Goal: Task Accomplishment & Management: Manage account settings

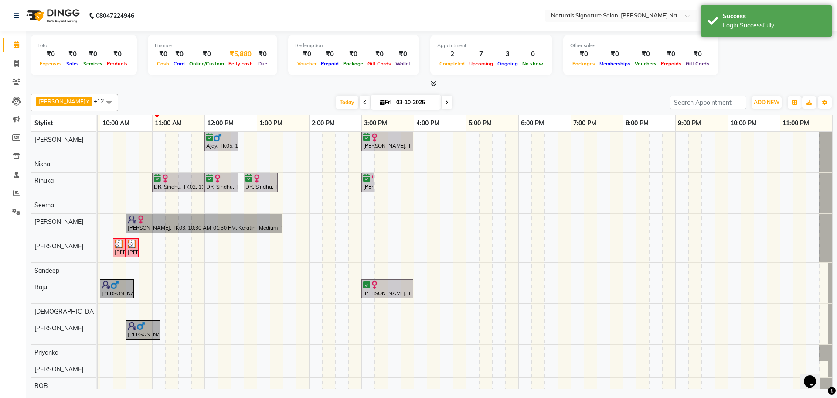
click at [232, 64] on span "Petty cash" at bounding box center [240, 64] width 29 height 6
select select "5122"
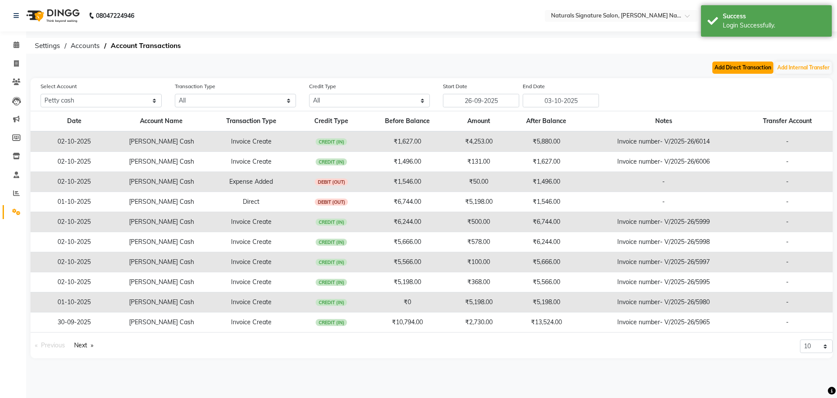
click at [735, 65] on button "Add Direct Transaction" at bounding box center [742, 67] width 61 height 12
select select "direct"
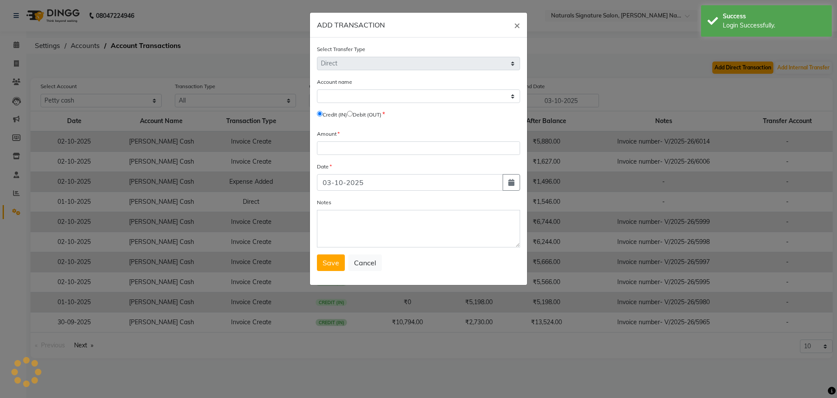
select select "5122"
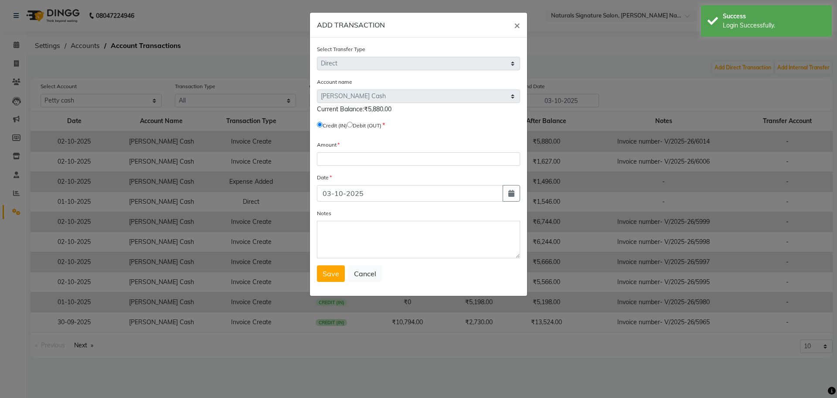
click at [353, 123] on input "radio" at bounding box center [350, 125] width 6 height 6
radio input "true"
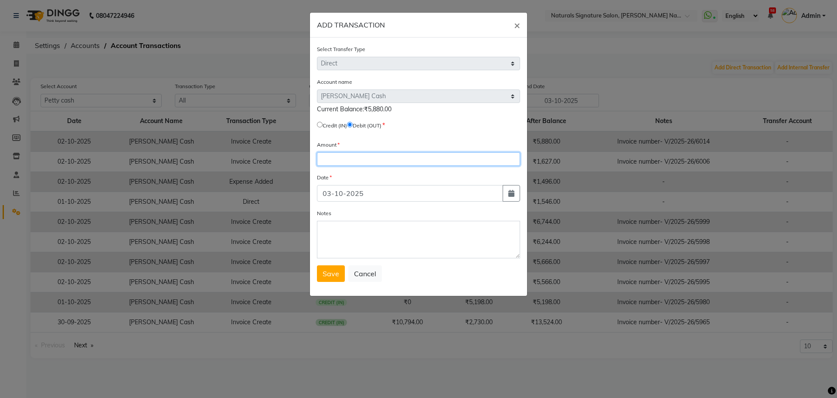
click at [336, 154] on input "number" at bounding box center [418, 159] width 203 height 14
type input "5880"
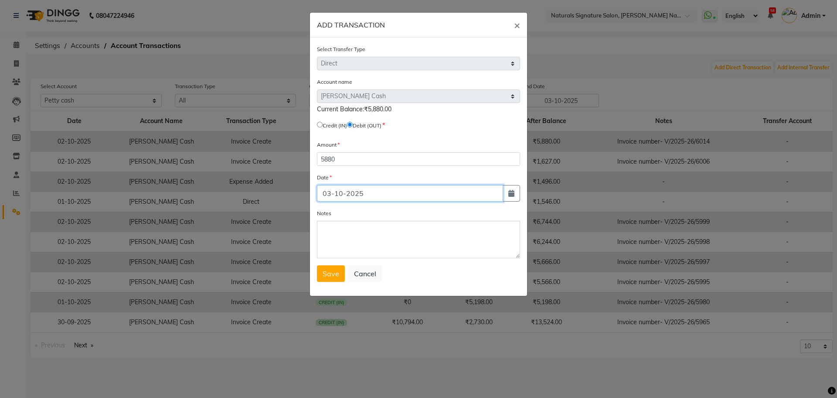
click at [331, 194] on input "03-10-2025" at bounding box center [410, 193] width 186 height 17
type input "02-10-2025"
click at [327, 268] on button "Save" at bounding box center [331, 273] width 28 height 17
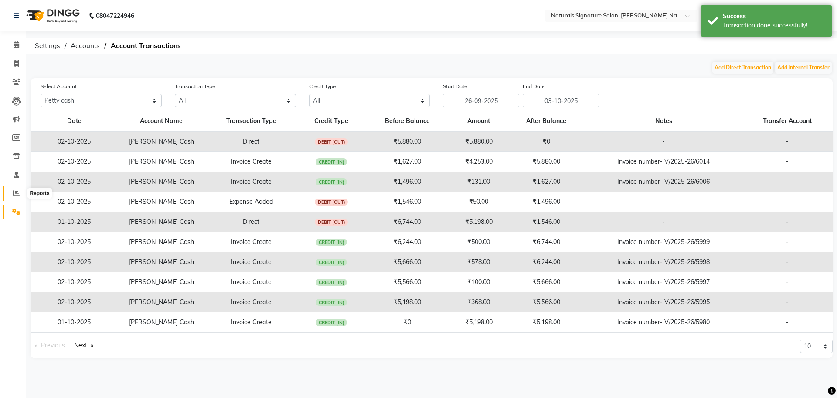
click at [15, 197] on span at bounding box center [16, 193] width 15 height 10
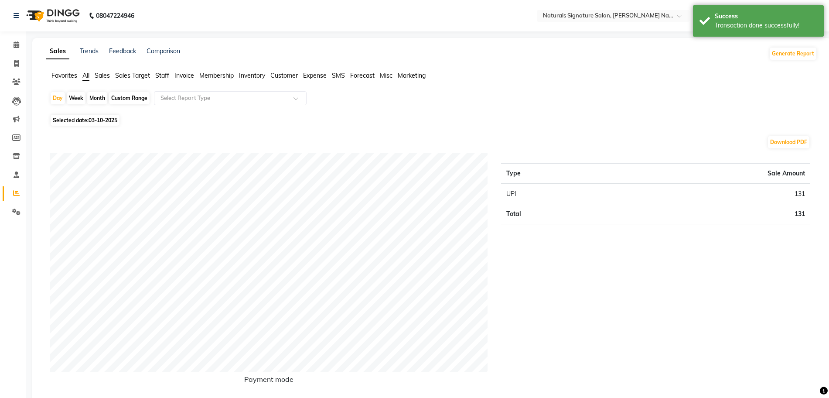
click at [167, 74] on span "Staff" at bounding box center [162, 76] width 14 height 8
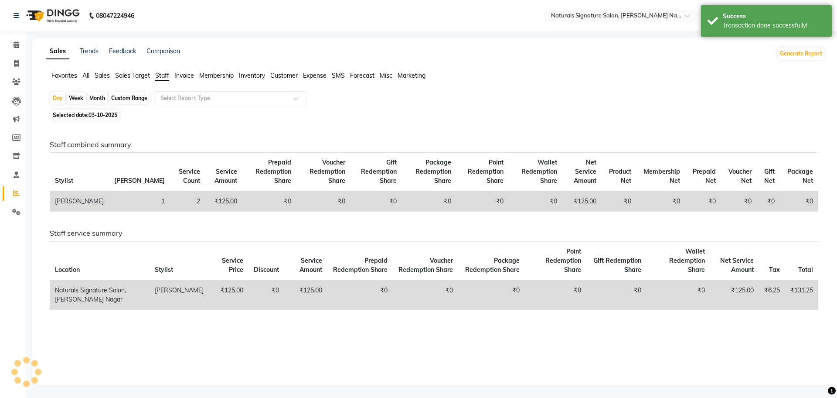
click at [110, 114] on span "03-10-2025" at bounding box center [103, 115] width 29 height 7
select select "10"
select select "2025"
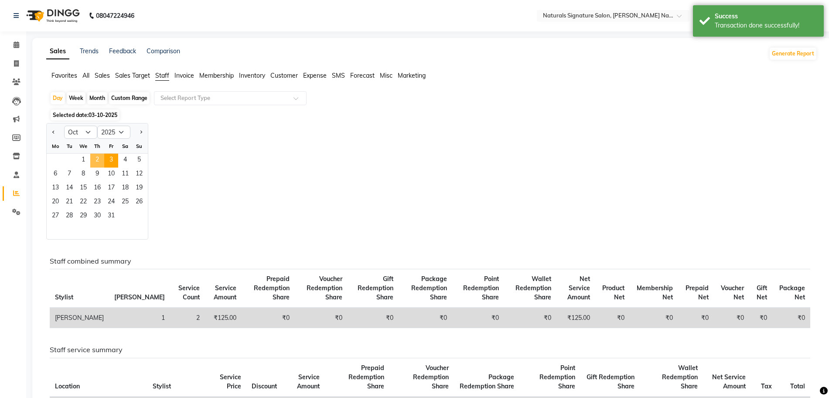
click at [93, 160] on span "2" at bounding box center [97, 160] width 14 height 14
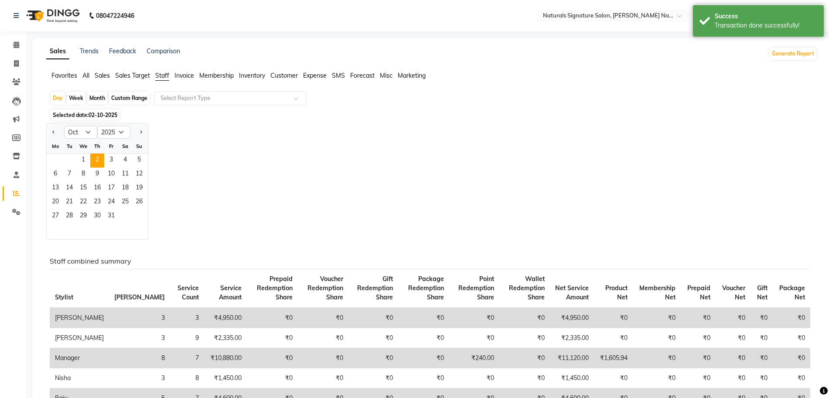
click at [277, 140] on div "Jan Feb Mar Apr May Jun [DATE] Aug Sep Oct Nov [DATE] 2016 2017 2018 2019 2020 …" at bounding box center [431, 181] width 771 height 116
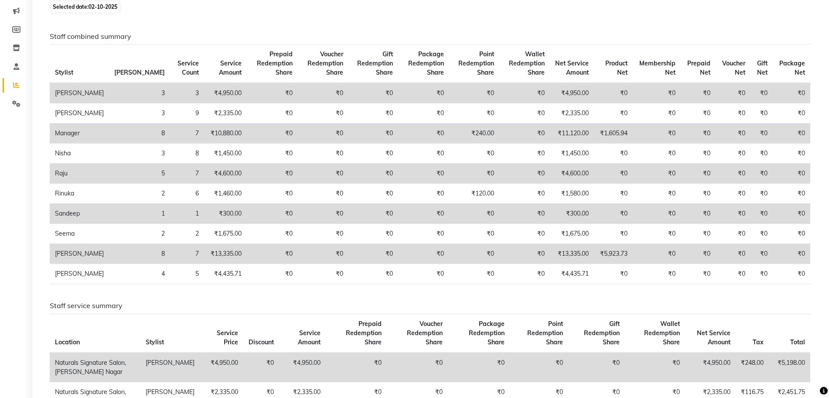
scroll to position [109, 0]
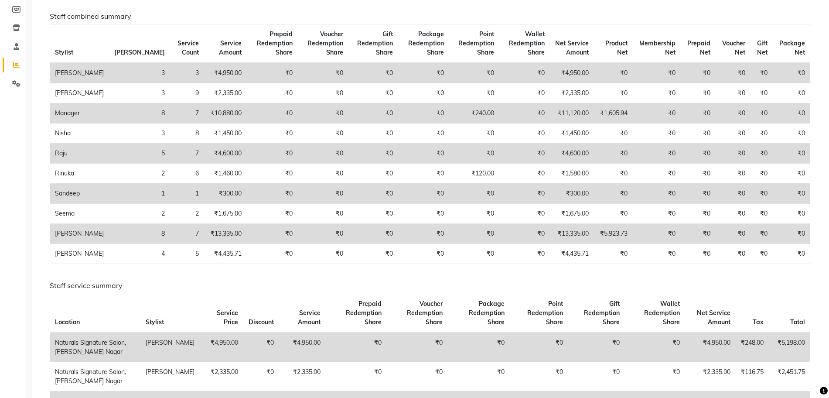
scroll to position [131, 0]
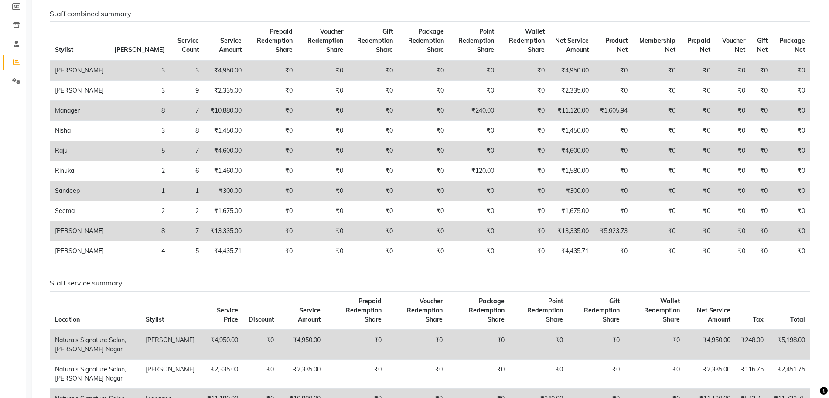
click at [477, 13] on h6 "Staff combined summary" at bounding box center [430, 14] width 760 height 8
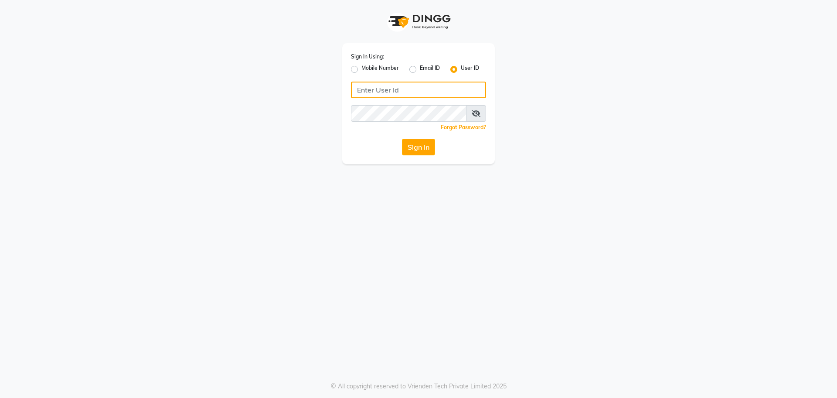
click at [384, 89] on input "Username" at bounding box center [418, 90] width 135 height 17
type input "evitas"
click at [418, 153] on button "Sign In" at bounding box center [418, 147] width 33 height 17
